Goal: Obtain resource: Obtain resource

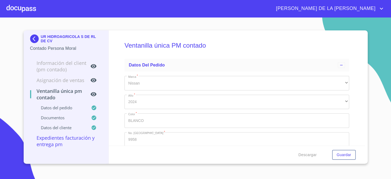
scroll to position [879, 0]
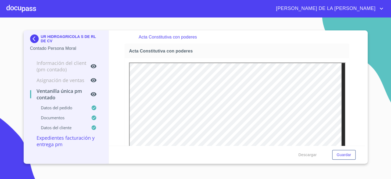
click at [32, 39] on img at bounding box center [35, 38] width 11 height 9
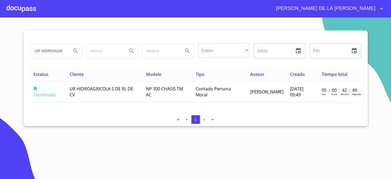
click at [57, 50] on input "UR HIDROAGRICO" at bounding box center [48, 50] width 37 height 14
type input "CEPILLOS EL CASTOR"
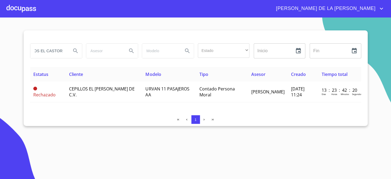
scroll to position [0, 0]
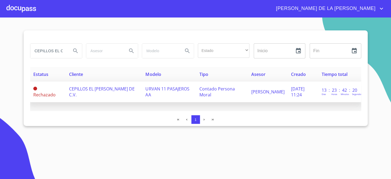
click at [99, 97] on td "CEPILLOS EL [PERSON_NAME] DE C.V." at bounding box center [104, 91] width 77 height 21
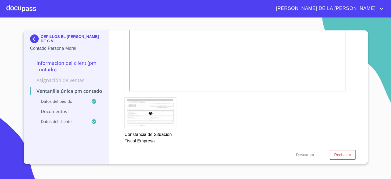
scroll to position [781, 0]
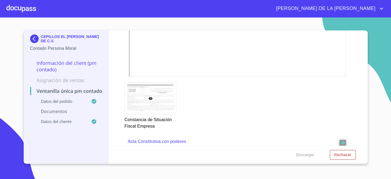
click at [369, 67] on section "CEPILLOS EL [PERSON_NAME] DE C.V. Contado Persona Moral Información del Client …" at bounding box center [195, 97] width 391 height 161
click at [352, 64] on div "Ventanilla única PM contado Datos del pedido Marca   * Nissan ​ Año   * 2024 ​ …" at bounding box center [237, 87] width 256 height 115
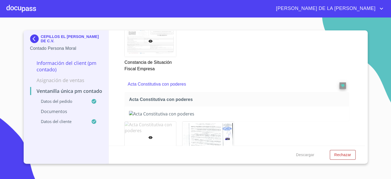
click at [155, 122] on div at bounding box center [150, 136] width 51 height 31
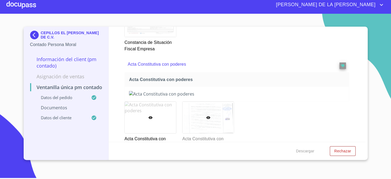
scroll to position [883, 0]
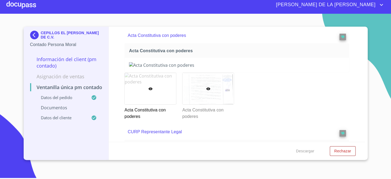
click at [216, 99] on div at bounding box center [207, 88] width 51 height 31
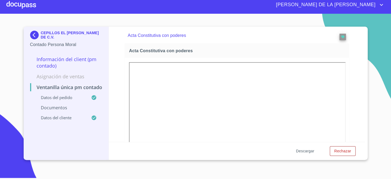
click at [305, 153] on span "Descargar" at bounding box center [305, 150] width 18 height 7
click at [38, 37] on img at bounding box center [35, 35] width 11 height 9
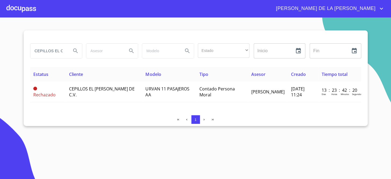
click at [36, 126] on div "1" at bounding box center [195, 120] width 331 height 11
click at [44, 48] on input "CEPILLOS EL CASTOR" at bounding box center [48, 50] width 37 height 14
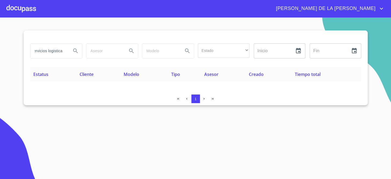
scroll to position [0, 3]
type input "servicios logistica"
drag, startPoint x: 61, startPoint y: 50, endPoint x: 15, endPoint y: 50, distance: 46.2
click at [15, 50] on section "servicios logistica Estado ​ ​ Inicio ​ Fin ​ Estatus Cliente Modelo Tipo Aseso…" at bounding box center [195, 97] width 391 height 161
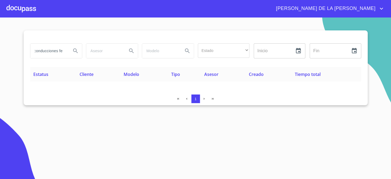
scroll to position [0, 2]
type input "conducciones fer"
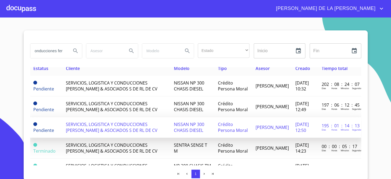
scroll to position [24, 0]
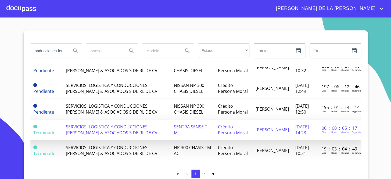
click at [175, 133] on td "SENTRA SENSE T M" at bounding box center [192, 129] width 44 height 21
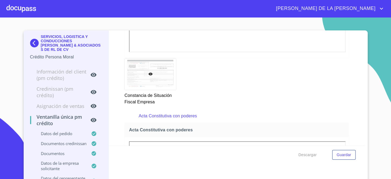
scroll to position [1611, 0]
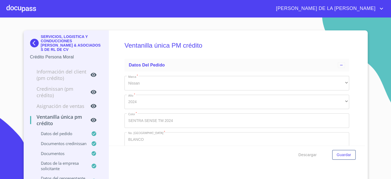
scroll to position [1611, 0]
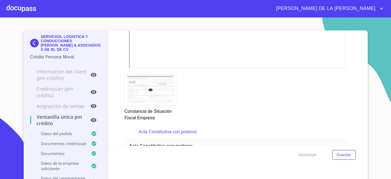
click at [33, 43] on img at bounding box center [35, 43] width 11 height 9
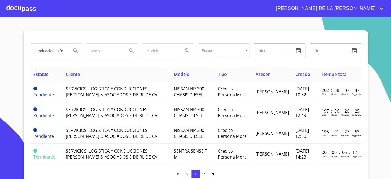
click at [56, 49] on input "conducciones fer" at bounding box center [48, 50] width 37 height 14
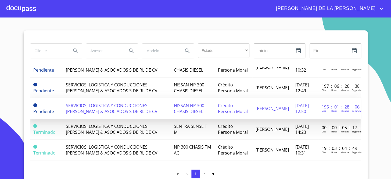
scroll to position [31, 0]
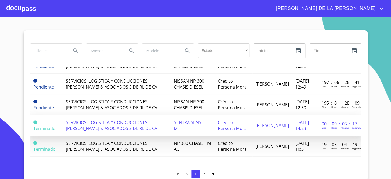
click at [121, 115] on td "SERVICIOS, LOGISTICA Y CONDUCCIONES [PERSON_NAME] & ASOCIADOS S DE RL DE CV" at bounding box center [117, 125] width 108 height 21
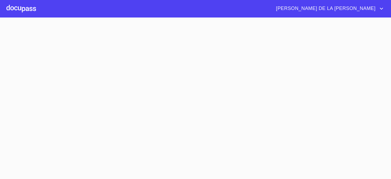
click at [121, 114] on section at bounding box center [195, 97] width 391 height 161
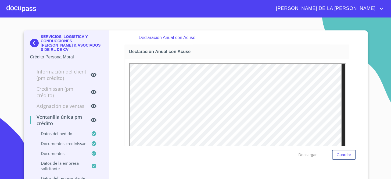
scroll to position [2001, 0]
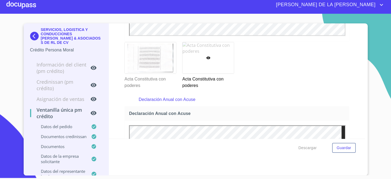
scroll to position [0, 0]
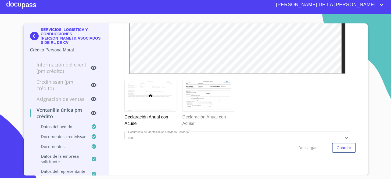
scroll to position [1943, 0]
